Goal: Navigation & Orientation: Find specific page/section

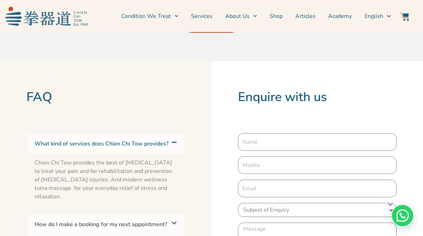
scroll to position [1590, 0]
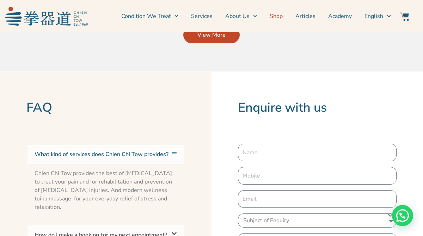
click at [282, 16] on link "Shop" at bounding box center [276, 16] width 13 height 18
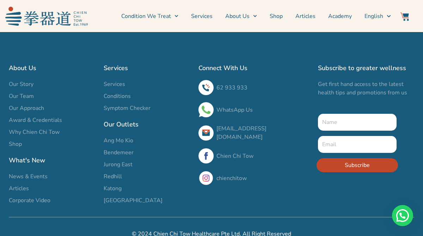
scroll to position [589, 0]
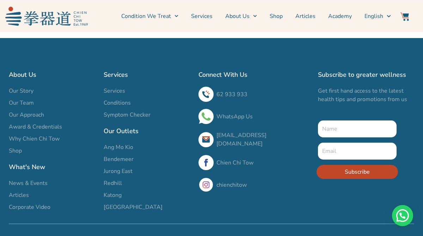
click at [127, 167] on span "Jurong East" at bounding box center [118, 171] width 29 height 8
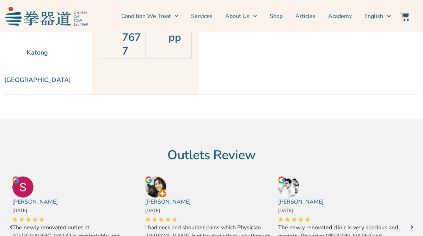
scroll to position [24, 0]
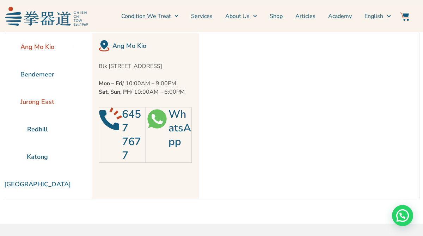
click at [42, 101] on li "Jurong East" at bounding box center [37, 101] width 67 height 27
click at [41, 182] on li "[GEOGRAPHIC_DATA]" at bounding box center [37, 184] width 67 height 27
